Goal: Task Accomplishment & Management: Use online tool/utility

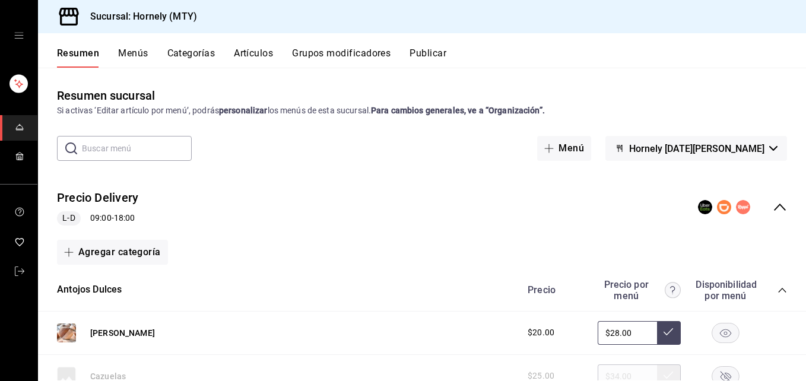
scroll to position [178, 0]
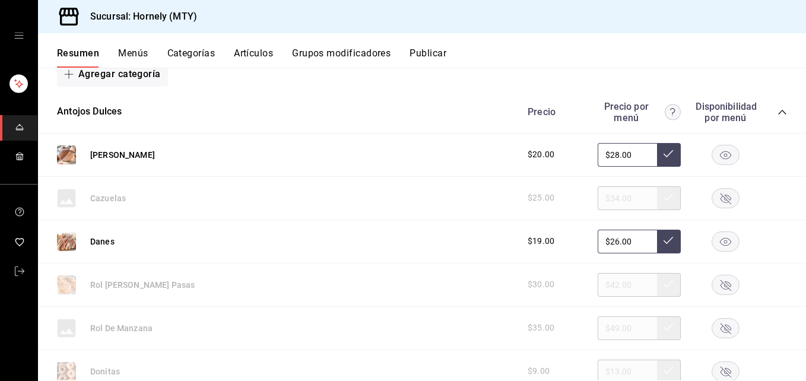
click at [605, 151] on rect "button" at bounding box center [725, 155] width 27 height 20
click at [605, 242] on rect "button" at bounding box center [725, 241] width 27 height 20
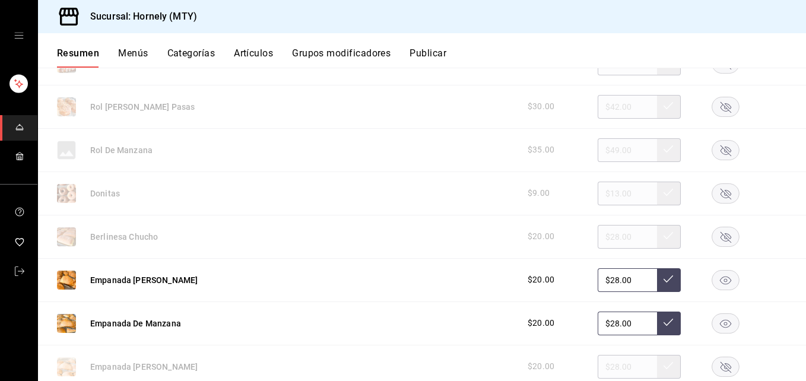
scroll to position [534, 0]
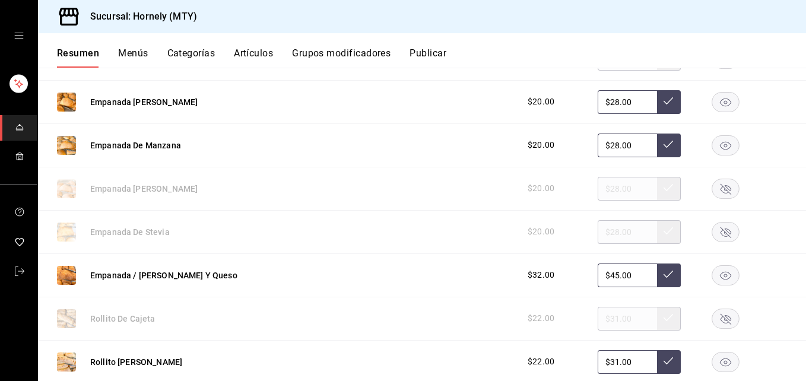
click at [605, 104] on rect "button" at bounding box center [725, 102] width 27 height 20
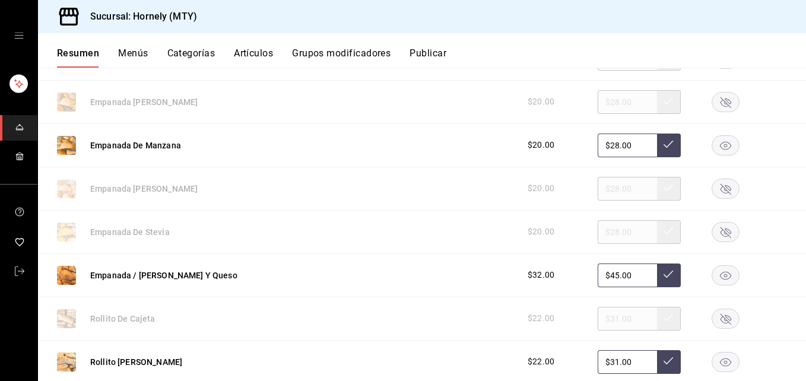
click at [605, 276] on rect "button" at bounding box center [725, 275] width 27 height 20
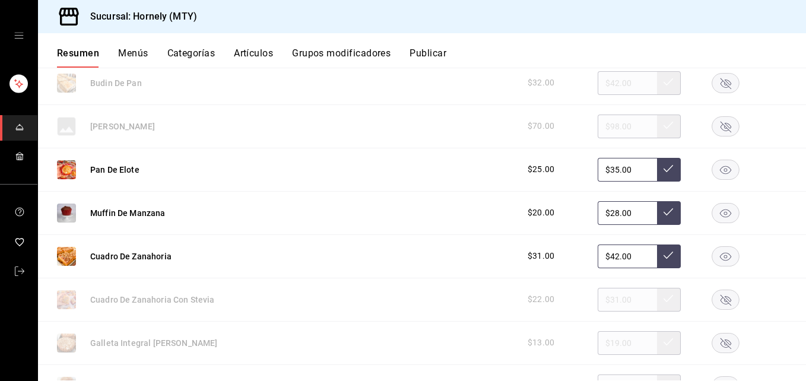
scroll to position [1424, 0]
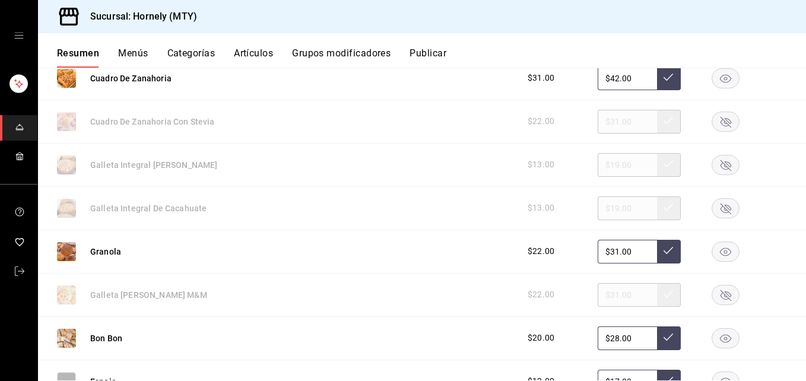
click at [605, 250] on rect "button" at bounding box center [725, 252] width 27 height 20
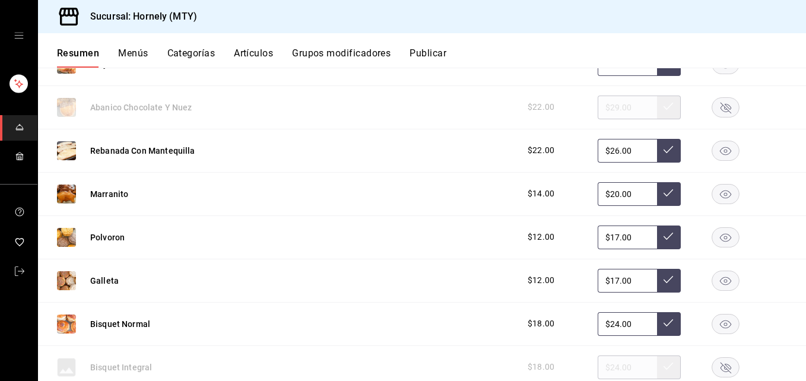
scroll to position [2137, 0]
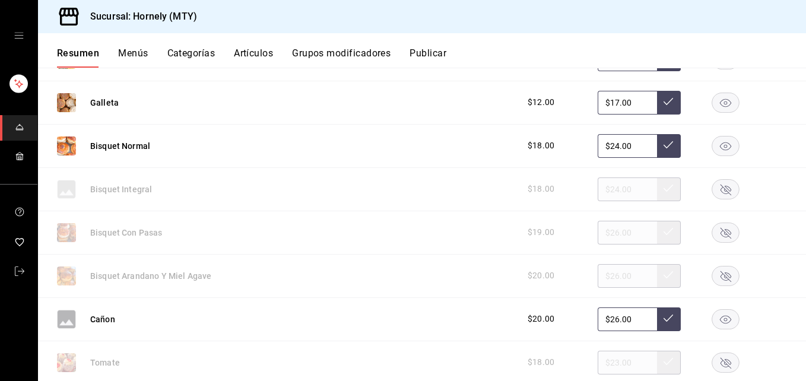
click at [605, 188] on rect "button" at bounding box center [725, 189] width 27 height 20
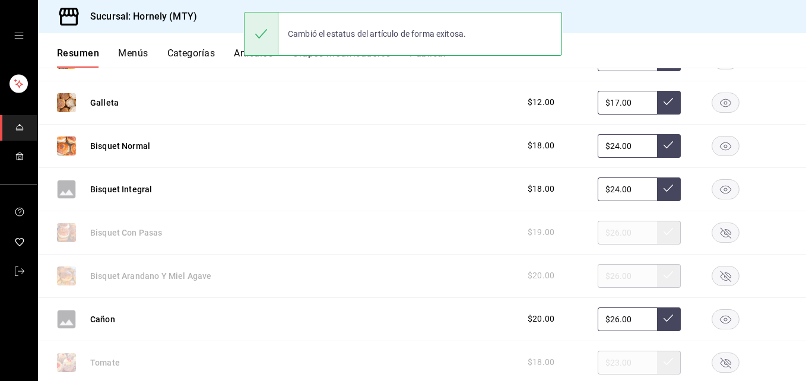
click at [605, 241] on rect "button" at bounding box center [725, 233] width 27 height 20
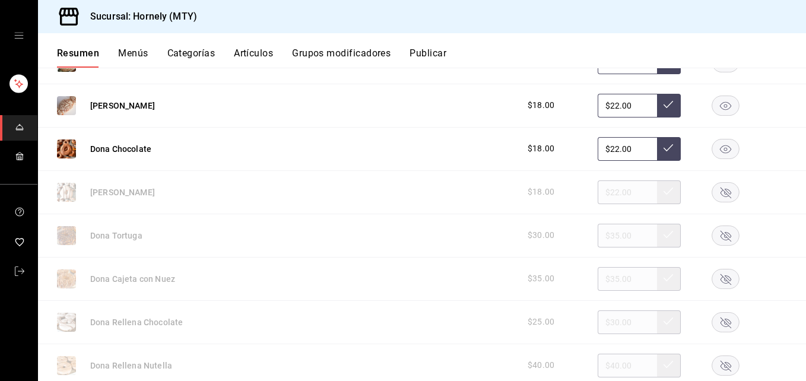
scroll to position [2671, 0]
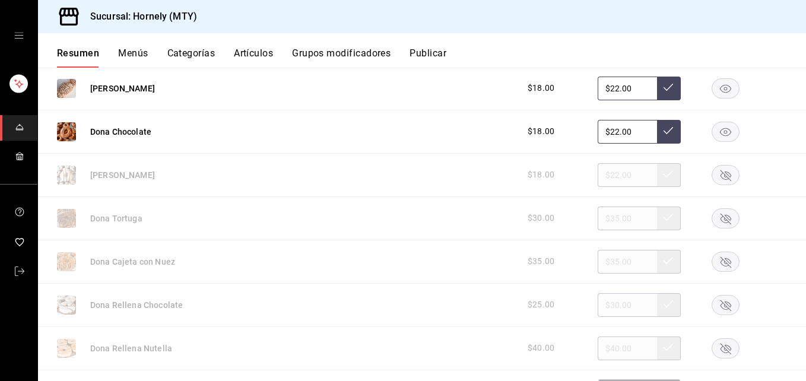
click at [605, 172] on rect "button" at bounding box center [725, 175] width 27 height 20
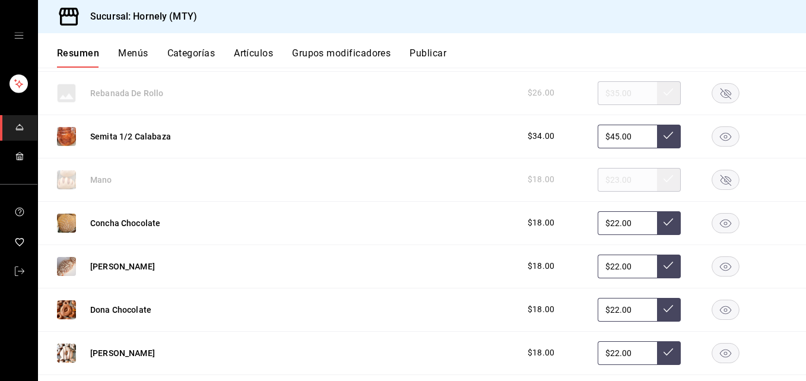
click at [605, 180] on rect "button" at bounding box center [725, 180] width 27 height 20
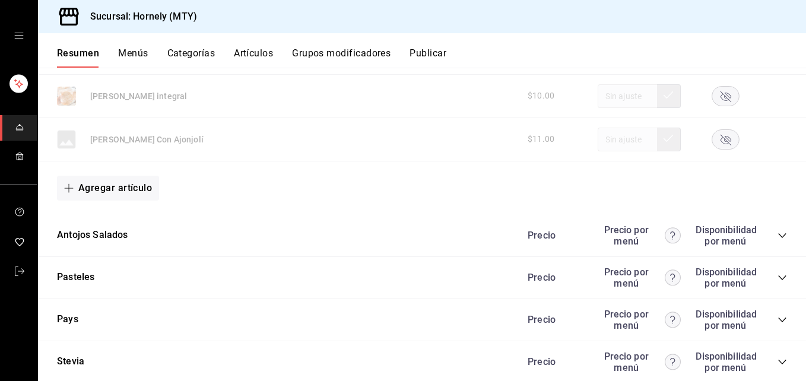
scroll to position [3729, 0]
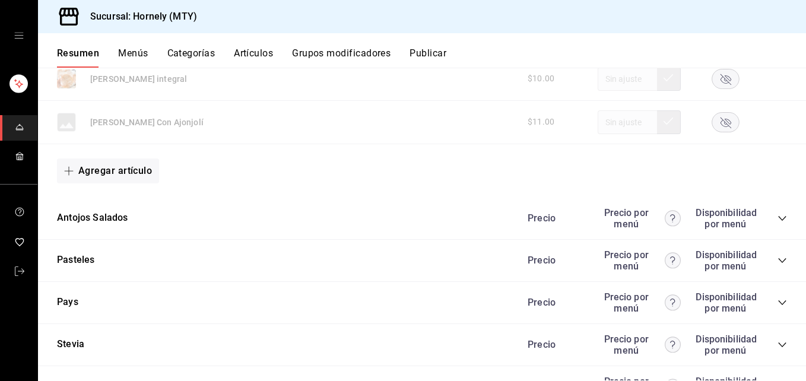
click at [605, 218] on icon "collapse-category-row" at bounding box center [782, 218] width 8 height 5
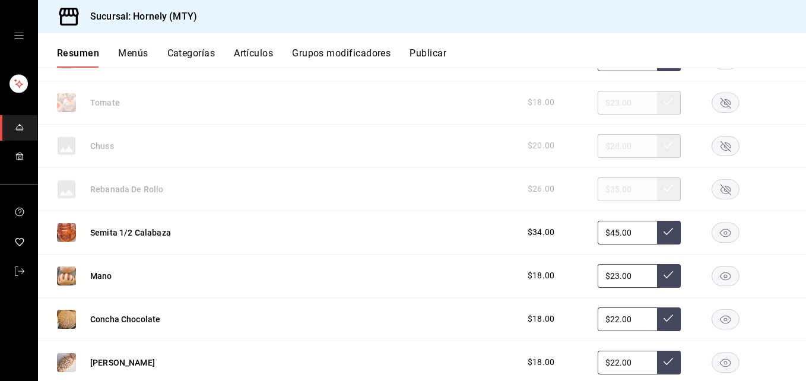
scroll to position [1684, 0]
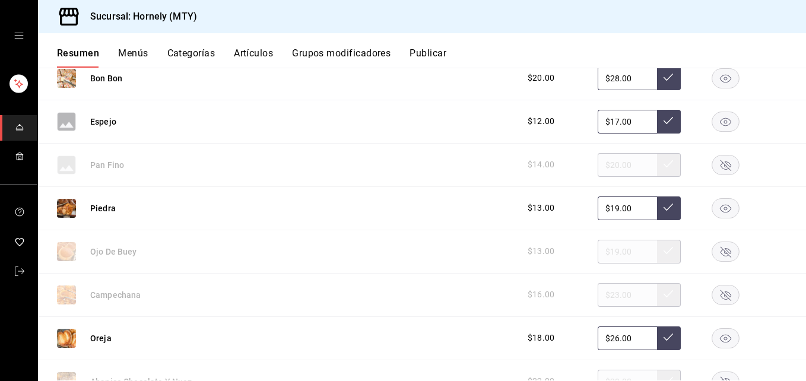
click at [449, 56] on div "Resumen Menús Categorías Artículos Grupos modificadores Publicar" at bounding box center [431, 57] width 749 height 20
click at [420, 57] on button "Publicar" at bounding box center [427, 57] width 37 height 20
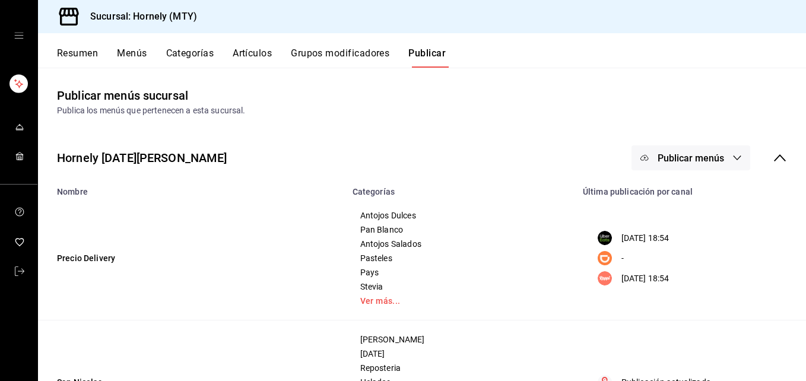
click at [605, 157] on span "Publicar menús" at bounding box center [691, 158] width 66 height 11
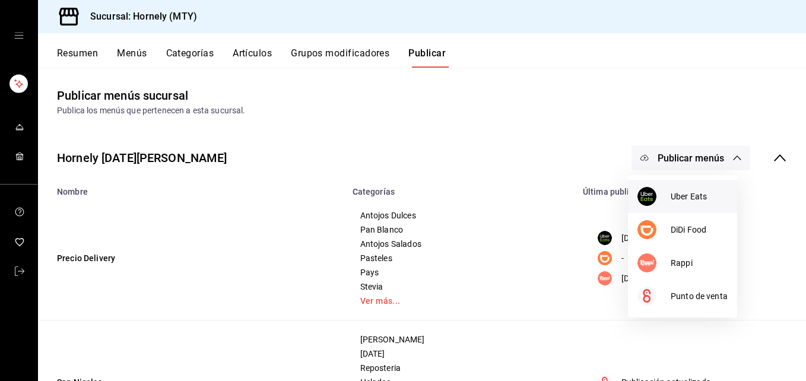
click at [605, 196] on img at bounding box center [646, 196] width 19 height 19
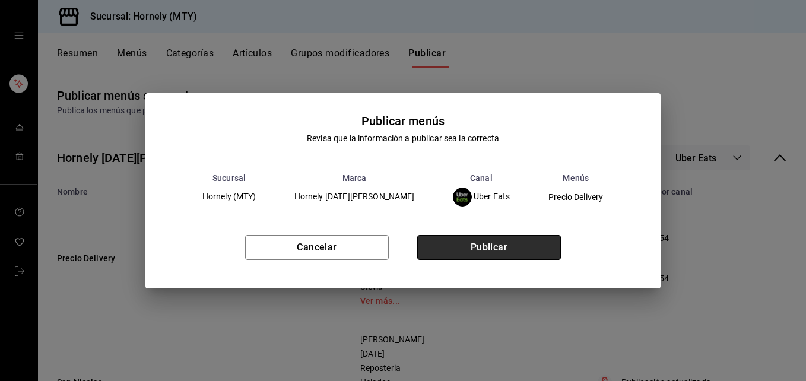
click at [500, 248] on button "Publicar" at bounding box center [489, 247] width 144 height 25
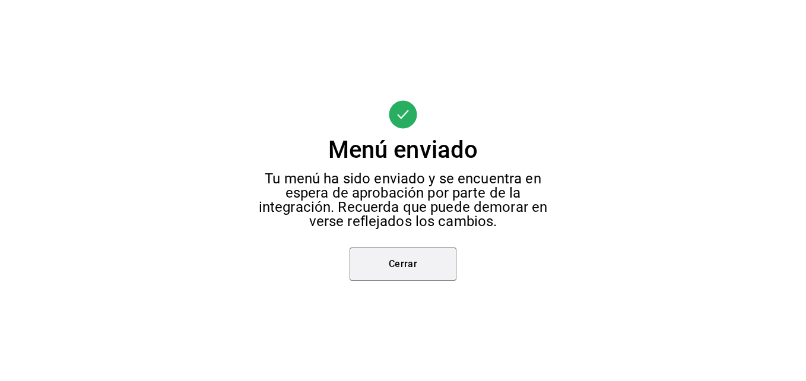
click at [438, 274] on button "Cerrar" at bounding box center [403, 263] width 107 height 33
click at [438, 274] on div "Menú enviado Tu menú ha sido enviado y se encuentra en espera de aprobación por…" at bounding box center [403, 190] width 806 height 381
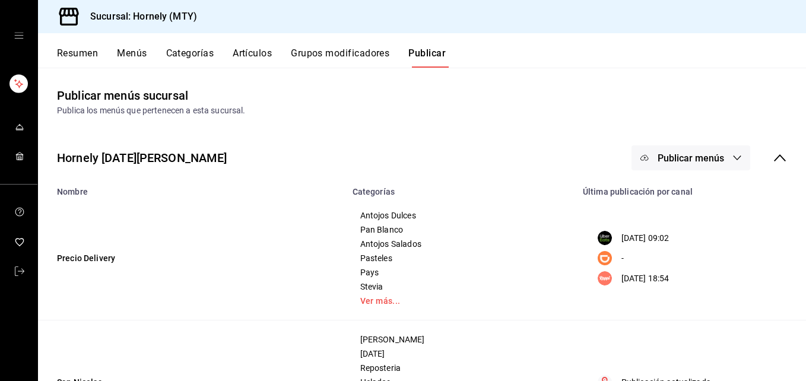
click at [605, 158] on button "Publicar menús" at bounding box center [690, 157] width 119 height 25
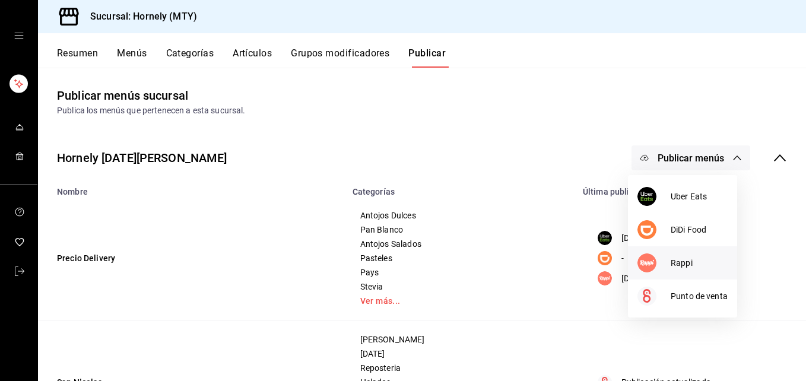
click at [605, 266] on img at bounding box center [646, 262] width 19 height 19
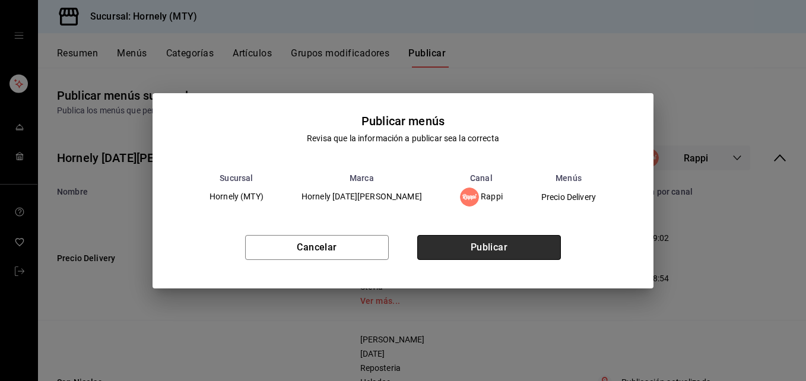
click at [522, 239] on button "Publicar" at bounding box center [489, 247] width 144 height 25
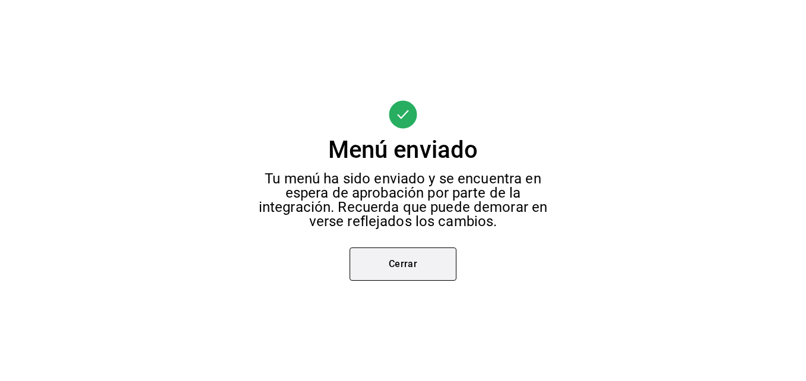
click at [398, 266] on button "Cerrar" at bounding box center [403, 263] width 107 height 33
